Goal: Task Accomplishment & Management: Complete application form

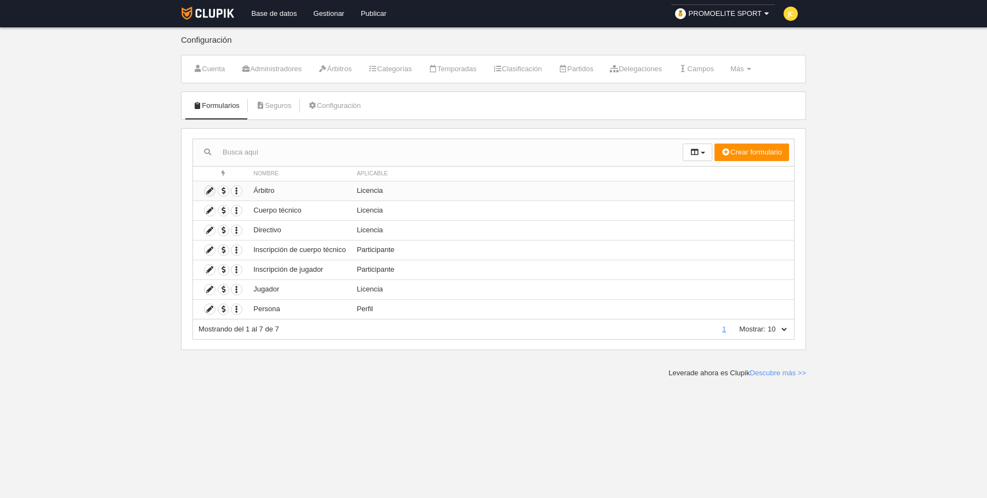
click at [207, 189] on icon at bounding box center [210, 191] width 10 height 10
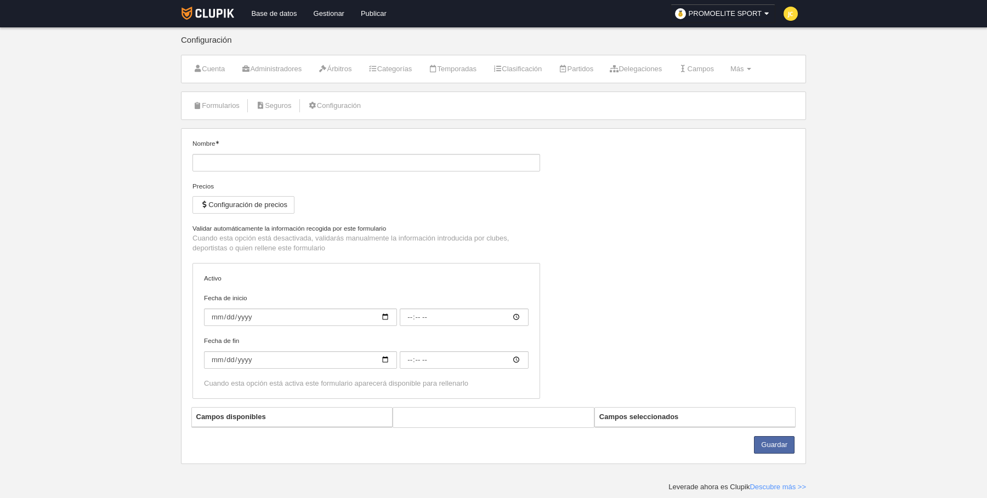
type input "Árbitro"
checkbox input "true"
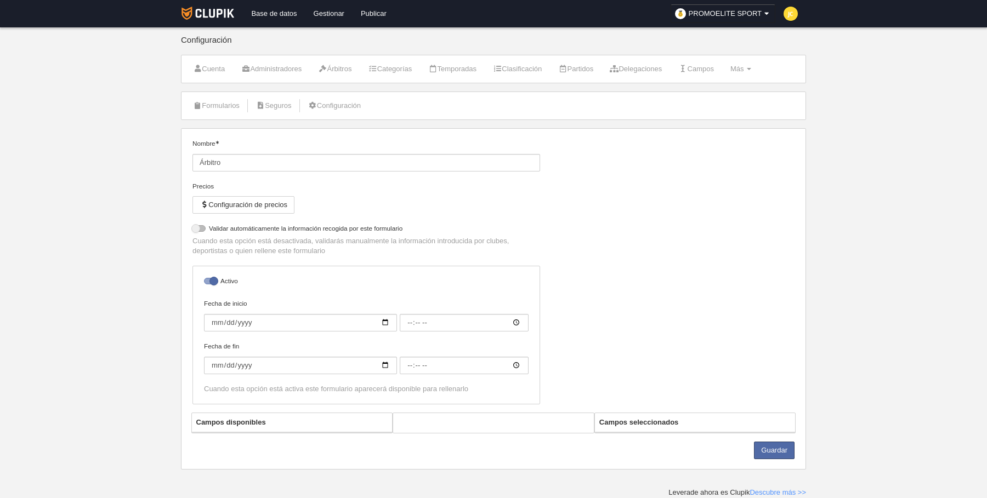
select select "selected"
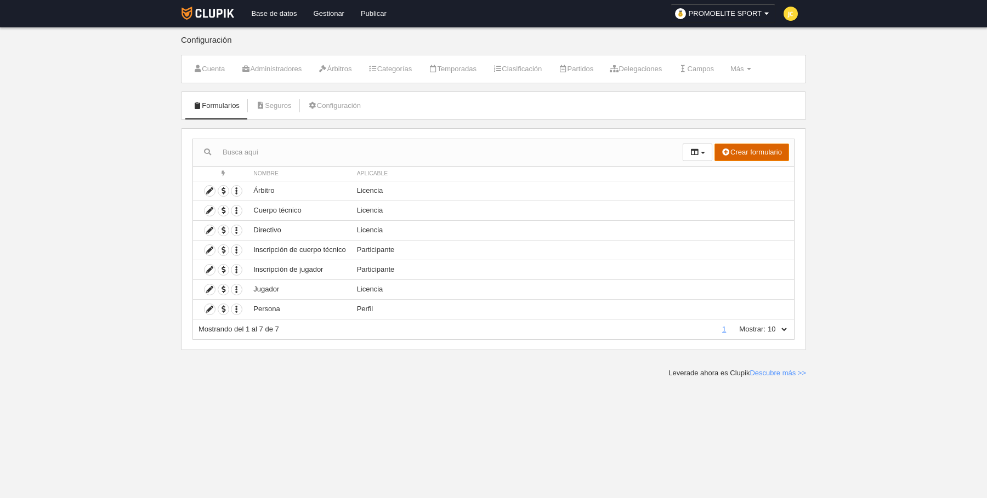
click at [748, 149] on button "Crear formulario" at bounding box center [751, 153] width 75 height 18
click at [727, 174] on span "Perfil" at bounding box center [725, 174] width 25 height 8
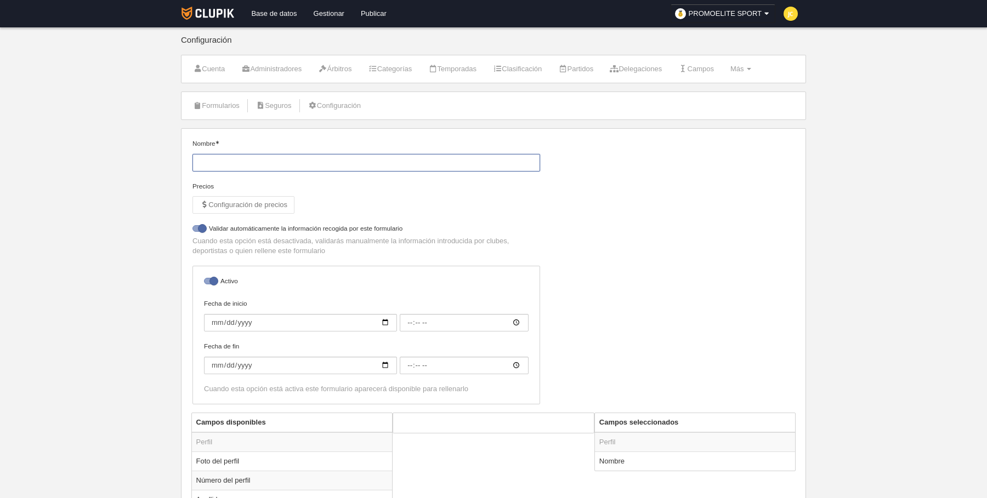
click at [236, 160] on input "Nombre" at bounding box center [366, 163] width 348 height 18
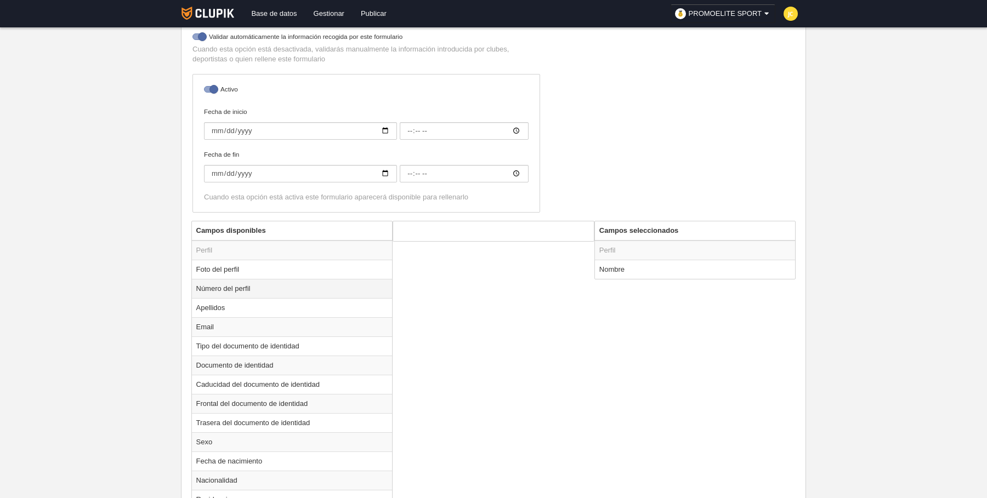
scroll to position [195, 0]
type input "Cancha"
drag, startPoint x: 260, startPoint y: 317, endPoint x: 359, endPoint y: 285, distance: 104.4
click at [260, 317] on td "Email" at bounding box center [292, 323] width 201 height 19
radio input "true"
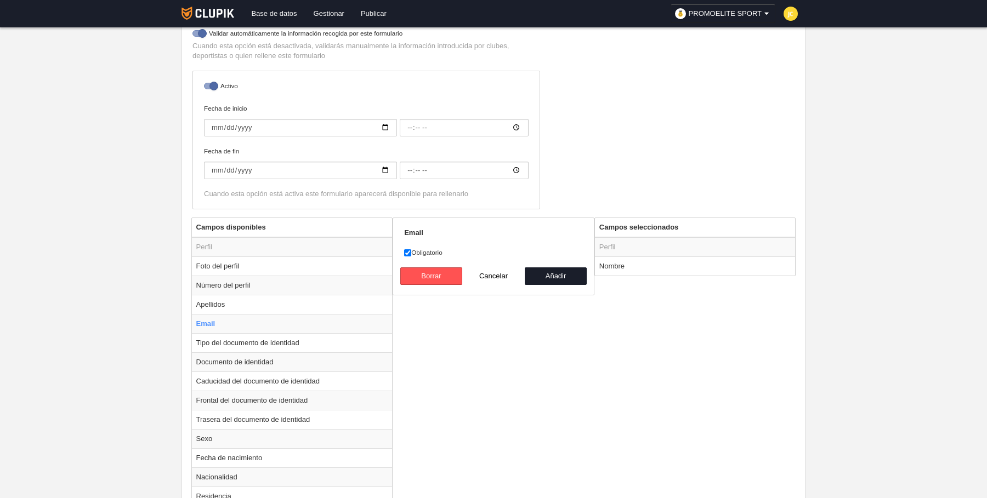
click at [435, 251] on label "Obligatorio" at bounding box center [493, 253] width 179 height 10
click at [411, 251] on input "Obligatorio" at bounding box center [407, 252] width 7 height 7
checkbox input "false"
click at [551, 268] on button "Añadir" at bounding box center [556, 277] width 63 height 18
radio input "false"
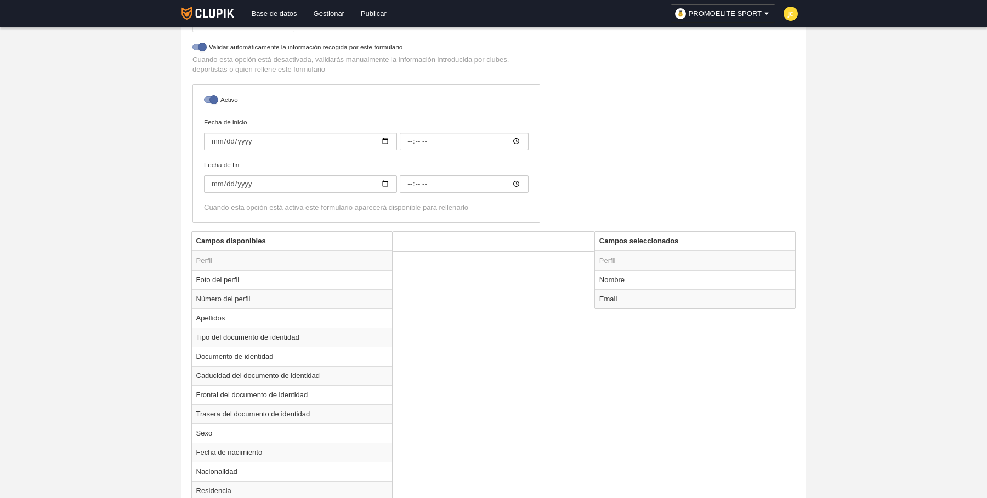
scroll to position [280, 0]
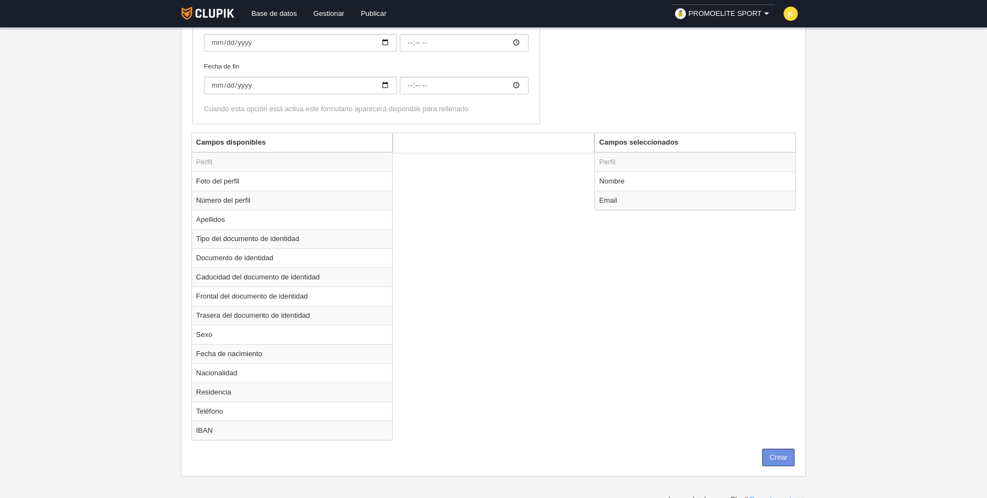
drag, startPoint x: 782, startPoint y: 454, endPoint x: 802, endPoint y: 430, distance: 31.5
click at [782, 454] on button "Crear" at bounding box center [778, 458] width 32 height 18
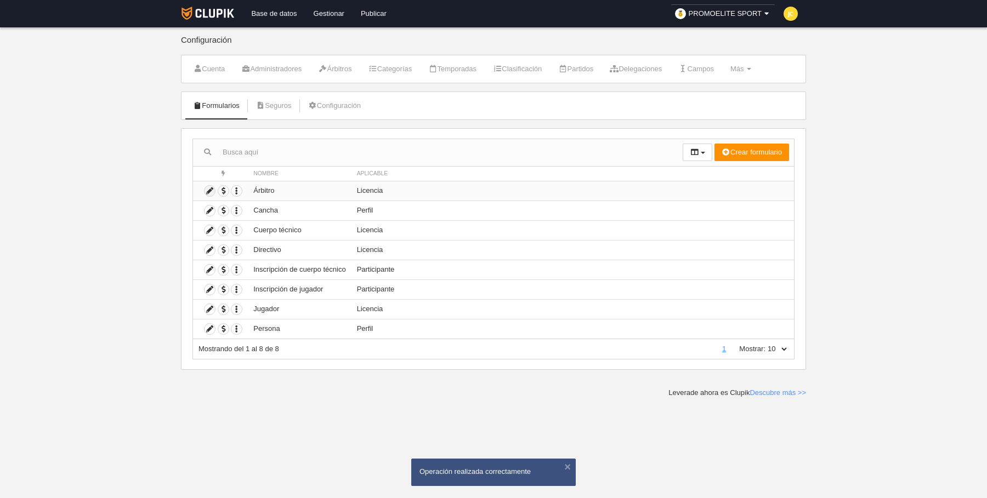
click at [208, 190] on icon at bounding box center [210, 191] width 10 height 10
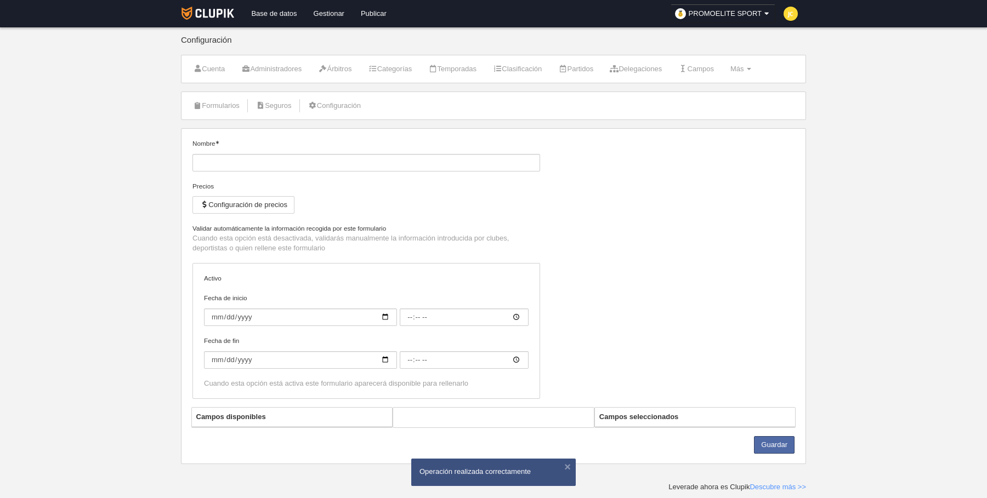
type input "Árbitro"
checkbox input "true"
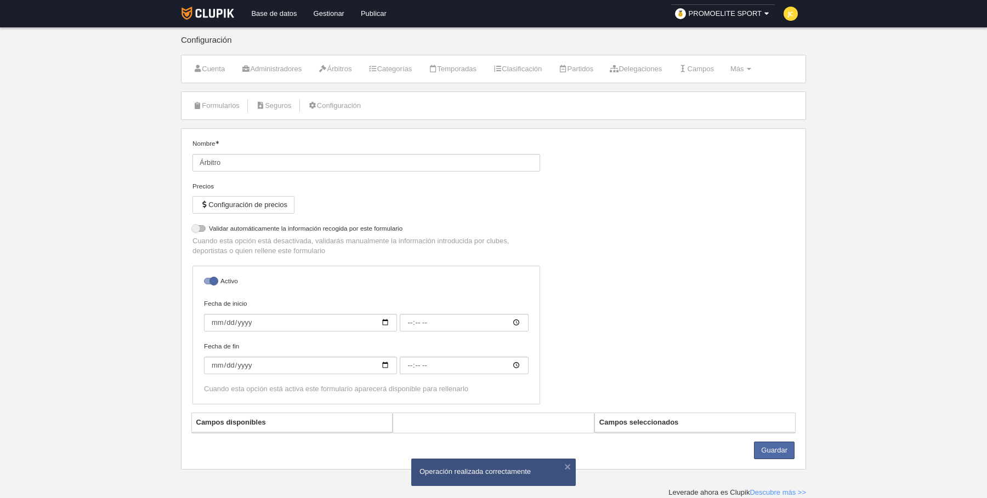
select select "selected"
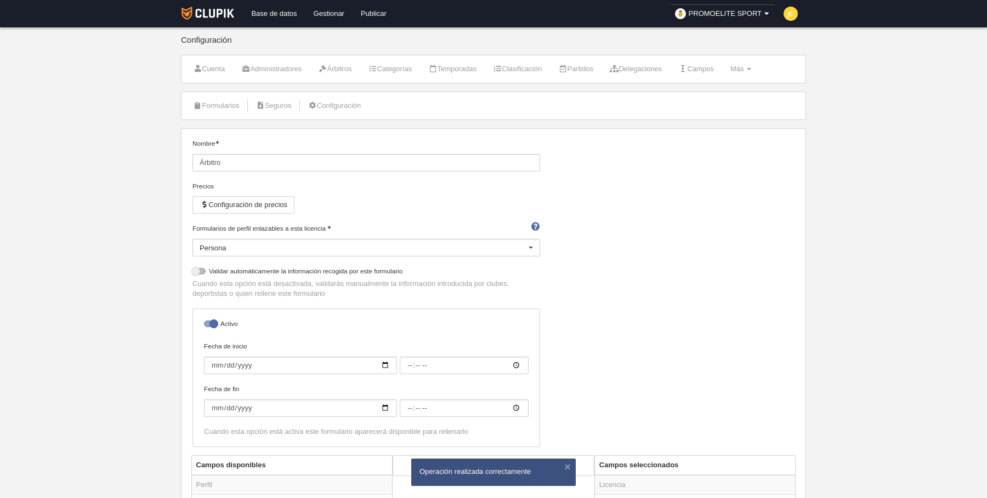
click at [384, 240] on div "Persona" at bounding box center [366, 248] width 348 height 18
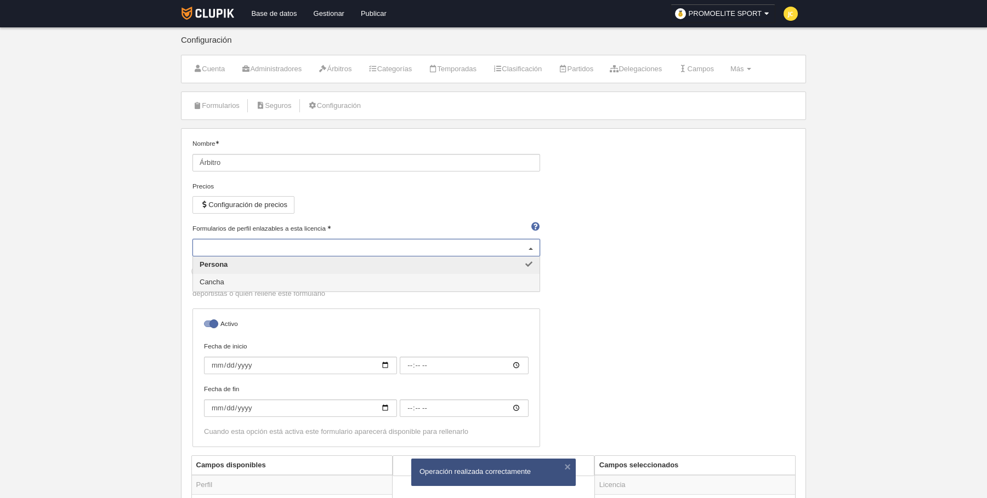
click at [247, 283] on span "Cancha" at bounding box center [366, 283] width 347 height 18
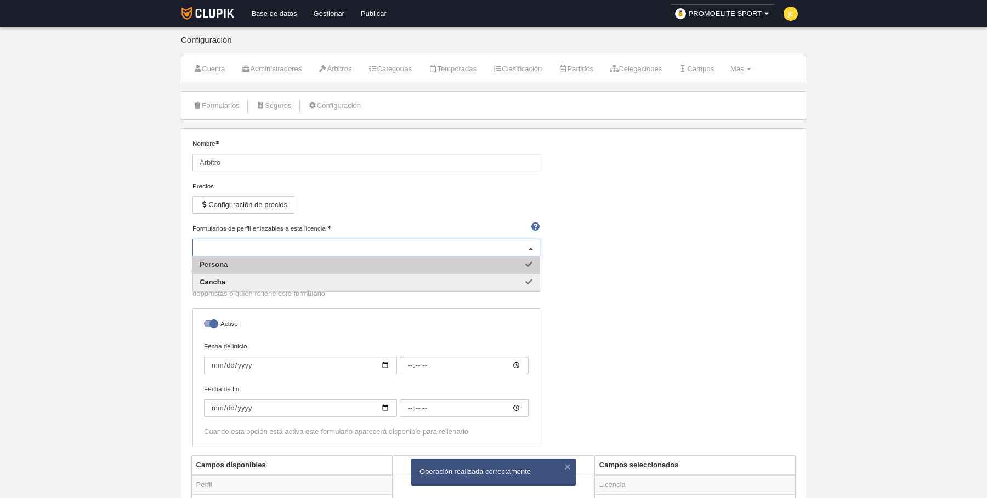
click at [251, 269] on span "Persona" at bounding box center [366, 266] width 347 height 18
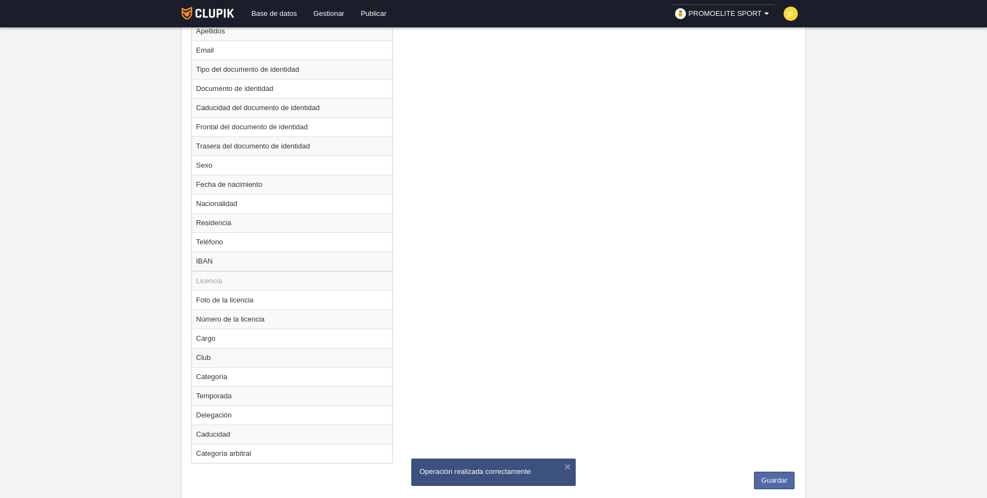
scroll to position [552, 0]
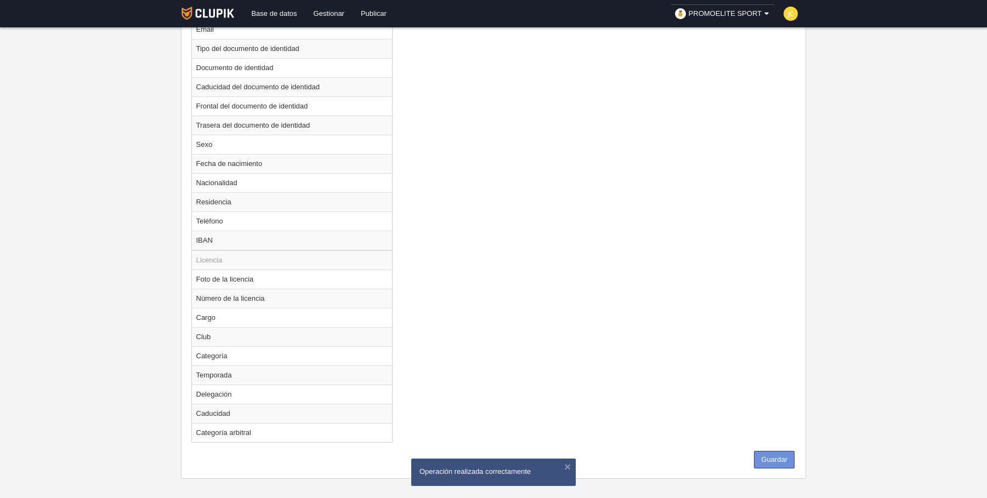
drag, startPoint x: 782, startPoint y: 451, endPoint x: 802, endPoint y: 392, distance: 61.9
click at [782, 451] on button "Guardar" at bounding box center [774, 460] width 41 height 18
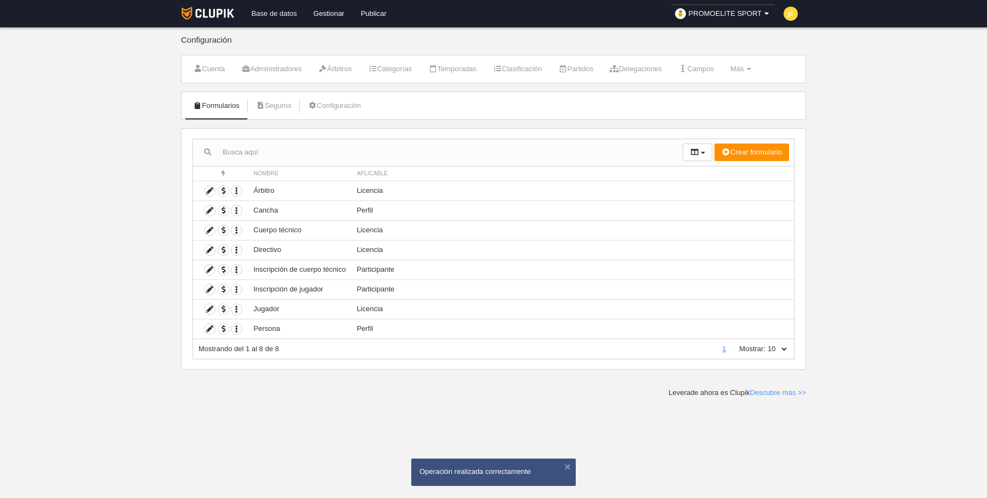
click at [279, 12] on link "Base de datos" at bounding box center [274, 13] width 62 height 27
